Goal: Navigation & Orientation: Find specific page/section

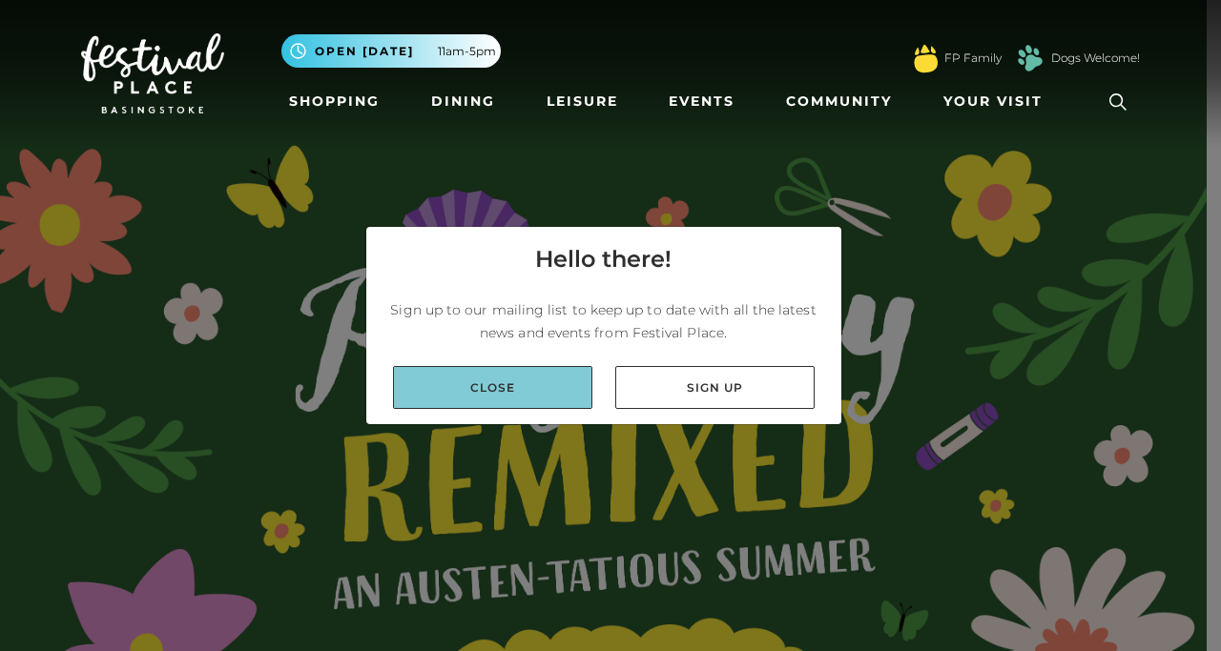
click at [561, 381] on link "Close" at bounding box center [492, 387] width 199 height 43
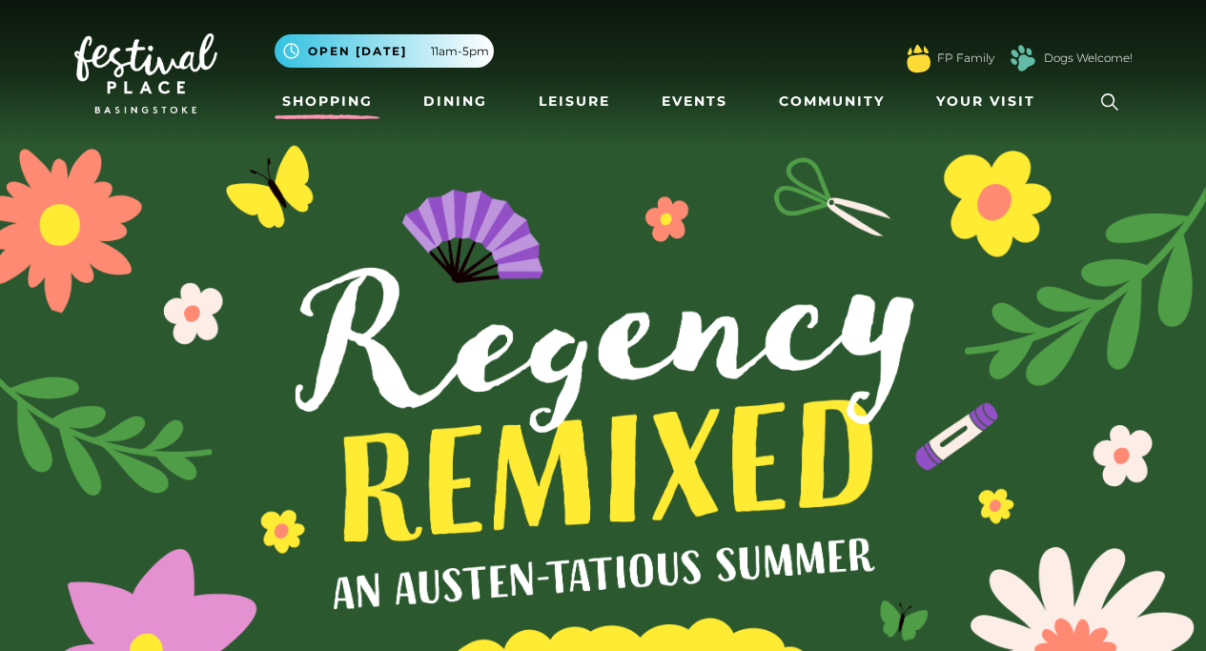
click at [339, 107] on link "Shopping" at bounding box center [328, 101] width 106 height 35
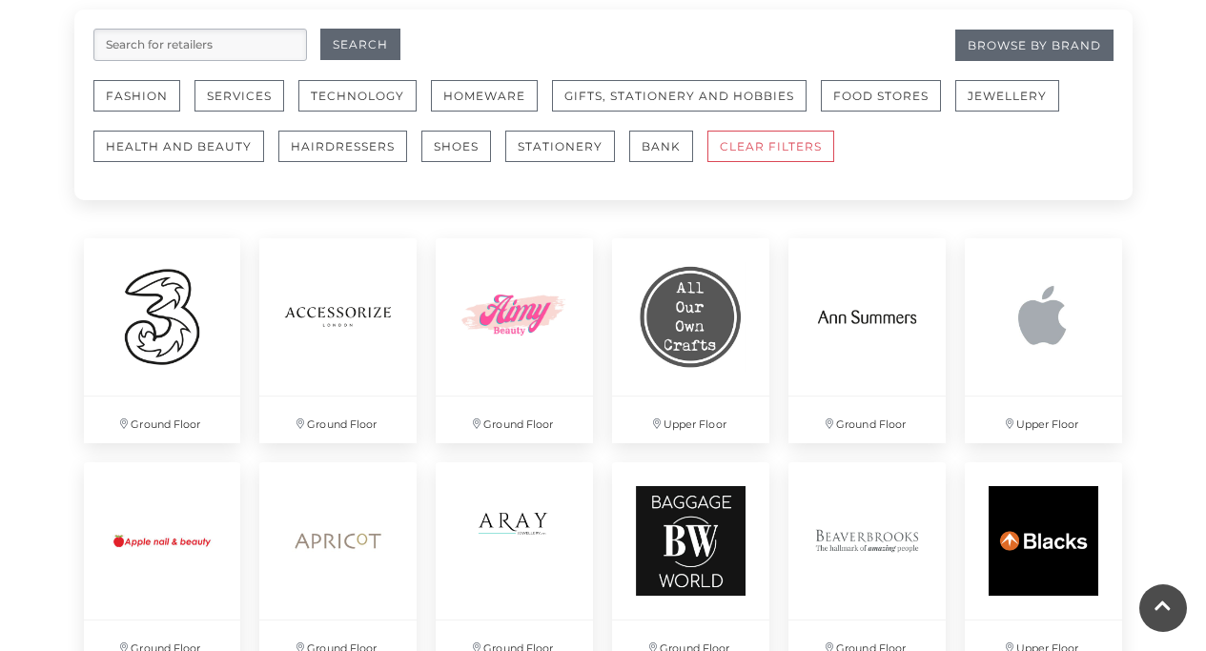
scroll to position [1179, 0]
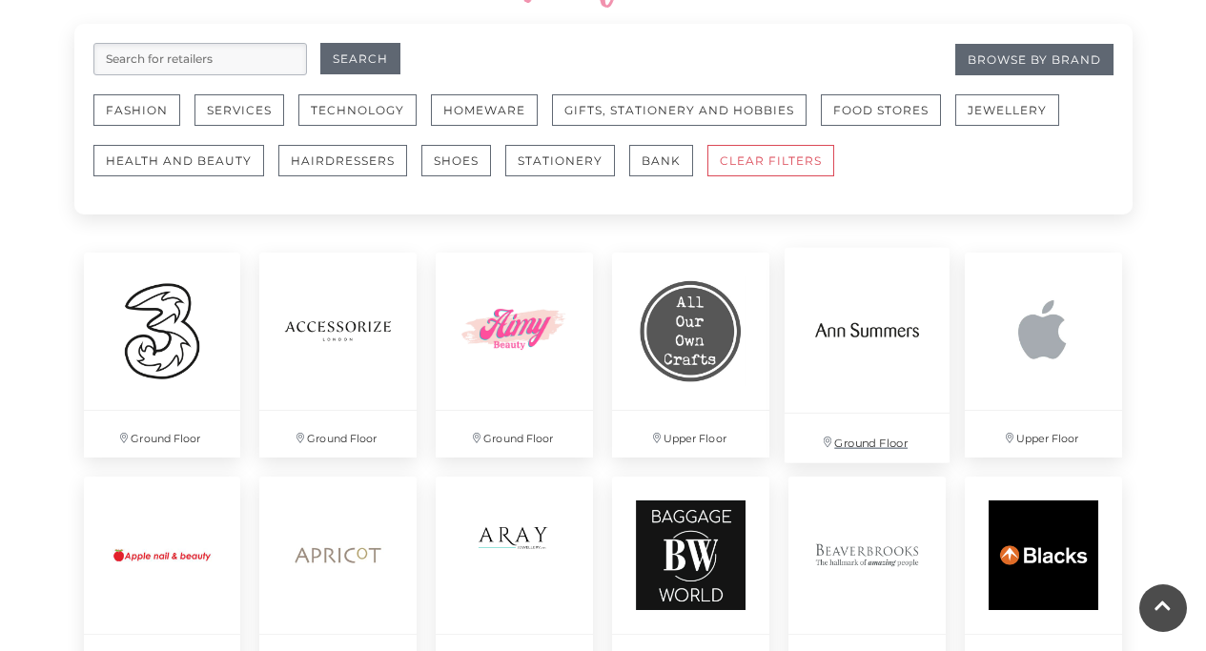
click at [858, 396] on img at bounding box center [867, 330] width 165 height 165
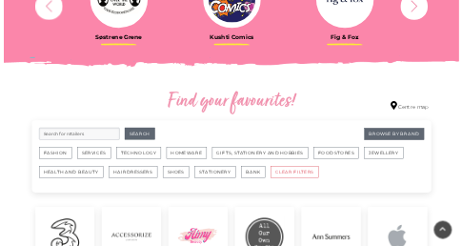
scroll to position [0, 0]
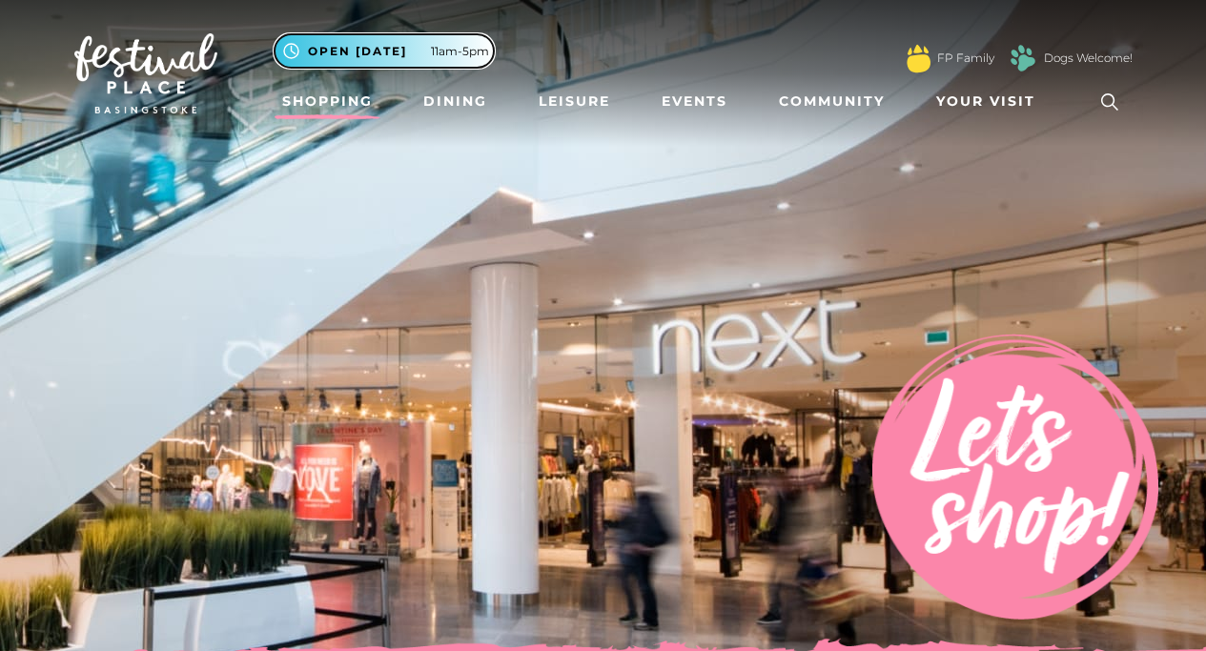
click at [463, 51] on span "11am-5pm" at bounding box center [460, 51] width 58 height 17
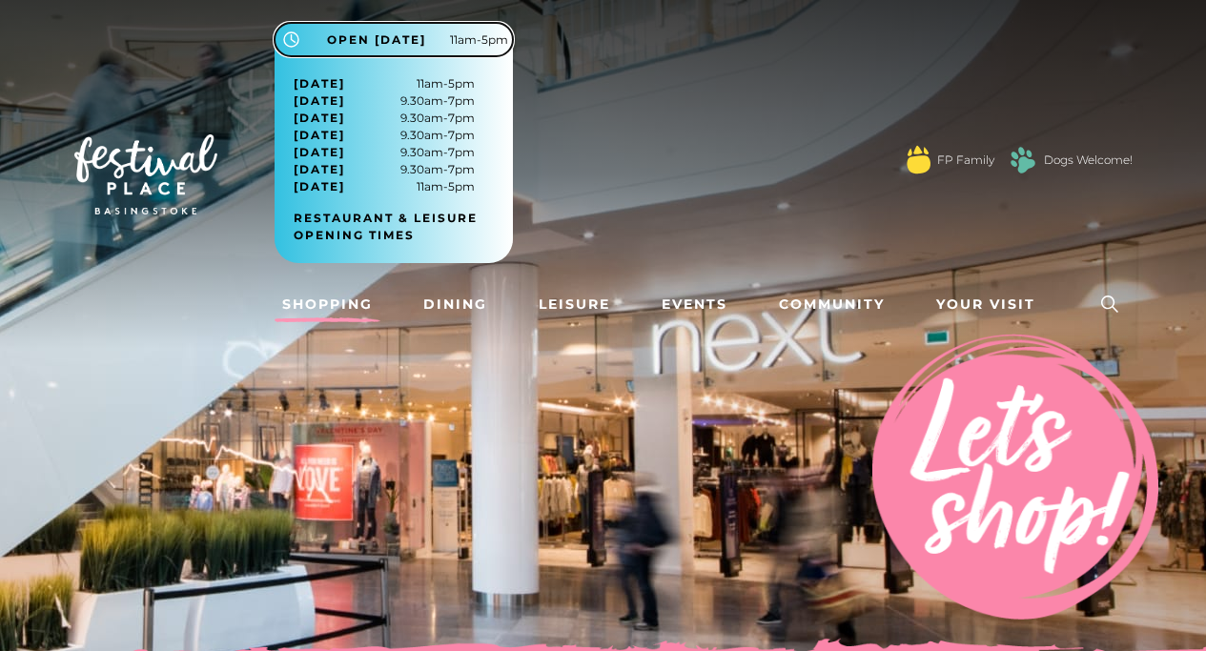
click at [351, 42] on span "Open [DATE]" at bounding box center [376, 39] width 99 height 17
